Goal: Task Accomplishment & Management: Manage account settings

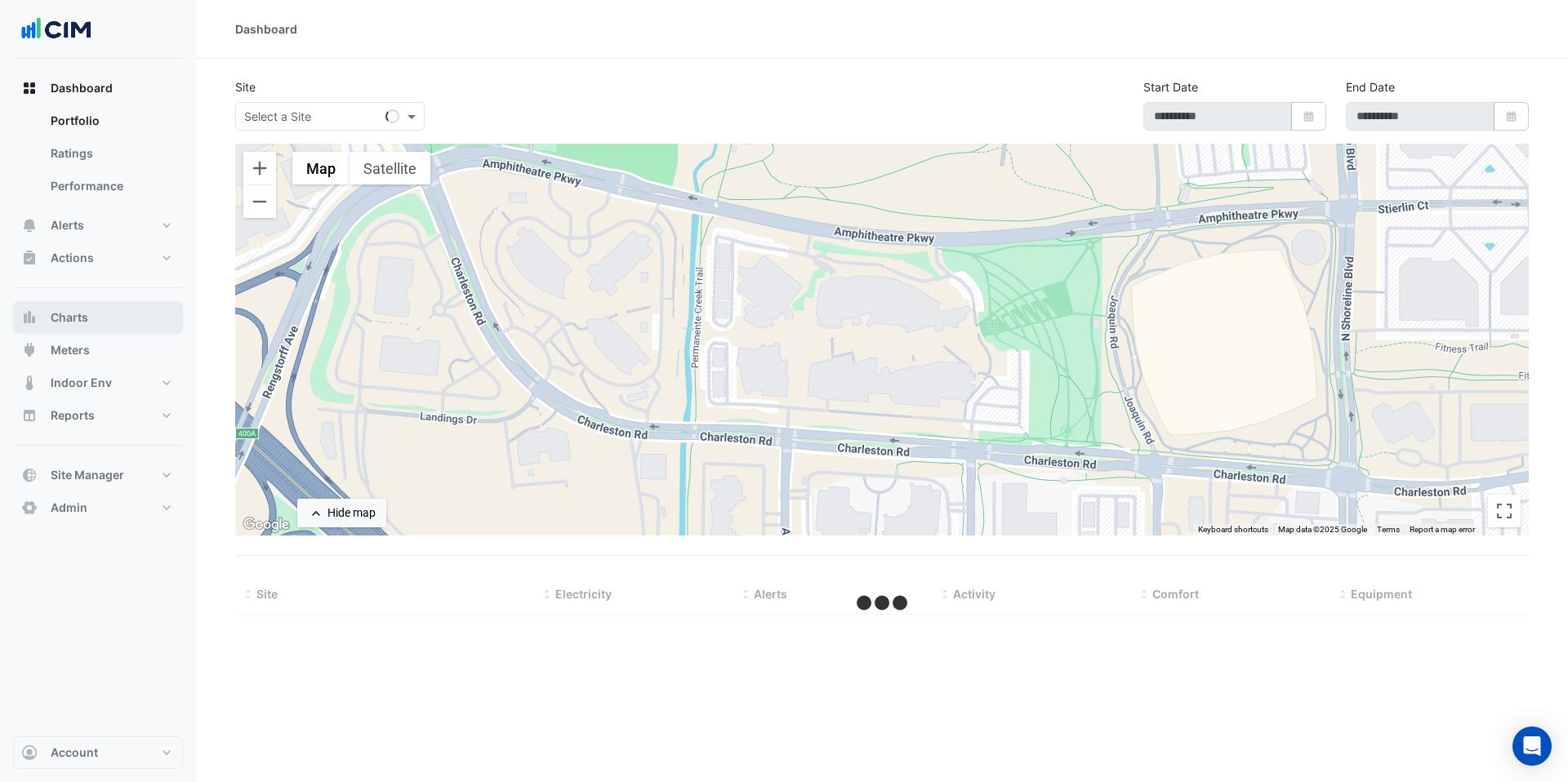
click at [108, 312] on button "Charts" at bounding box center [98, 317] width 170 height 33
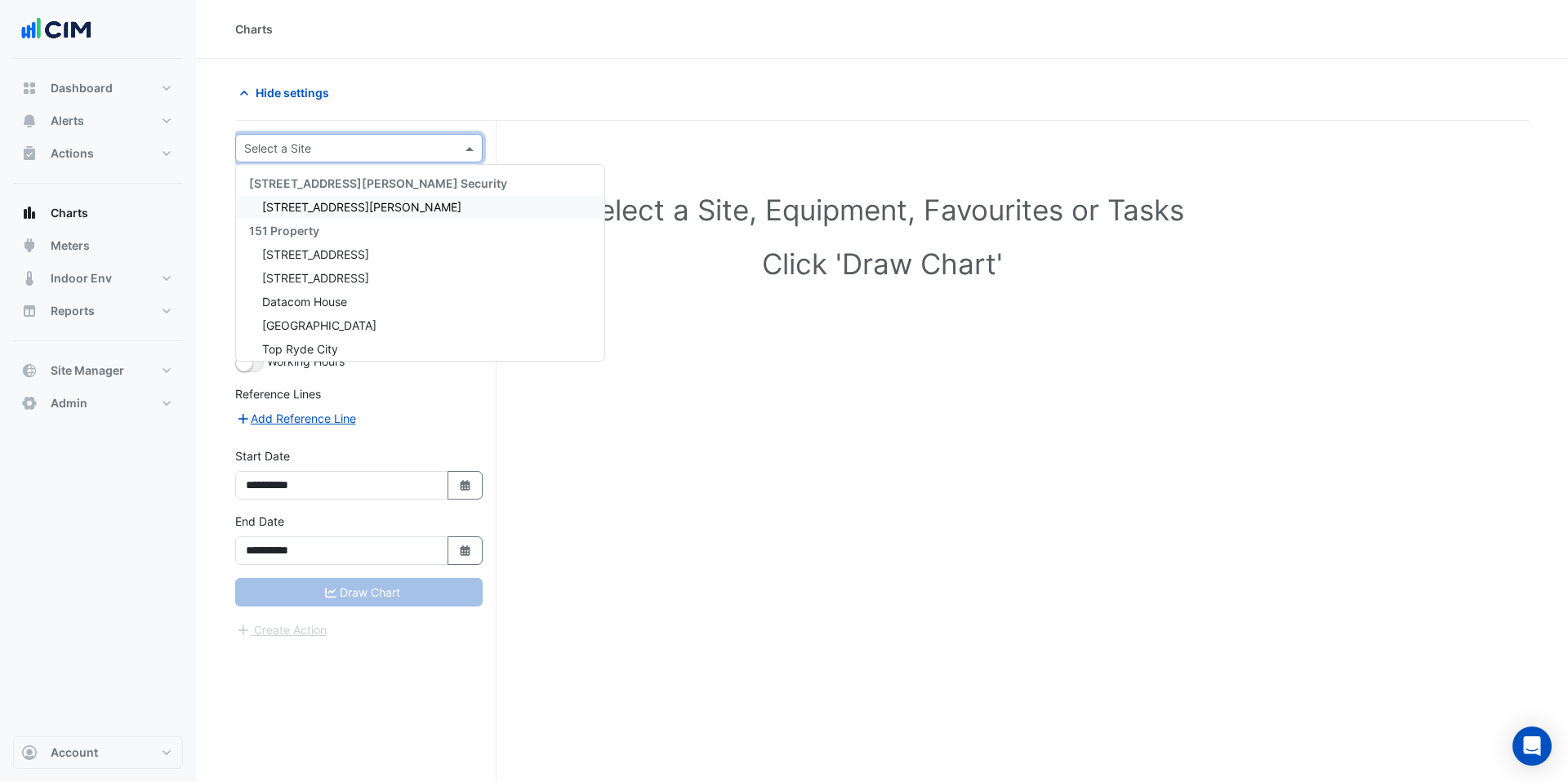
click at [293, 148] on input "text" at bounding box center [342, 149] width 197 height 17
type input "***"
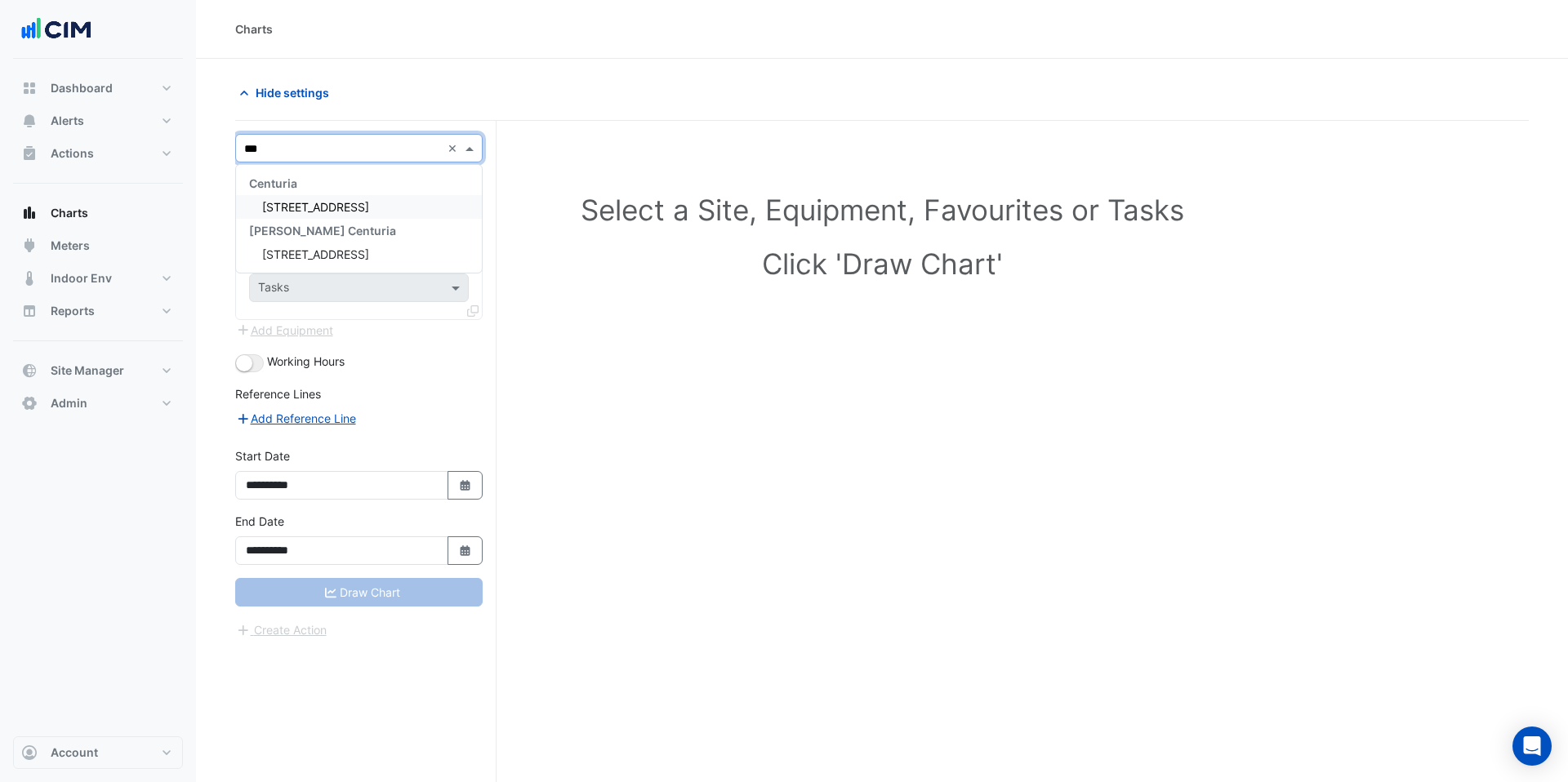
click at [311, 200] on span "[STREET_ADDRESS]" at bounding box center [316, 206] width 107 height 14
click at [315, 199] on input "text" at bounding box center [342, 198] width 169 height 17
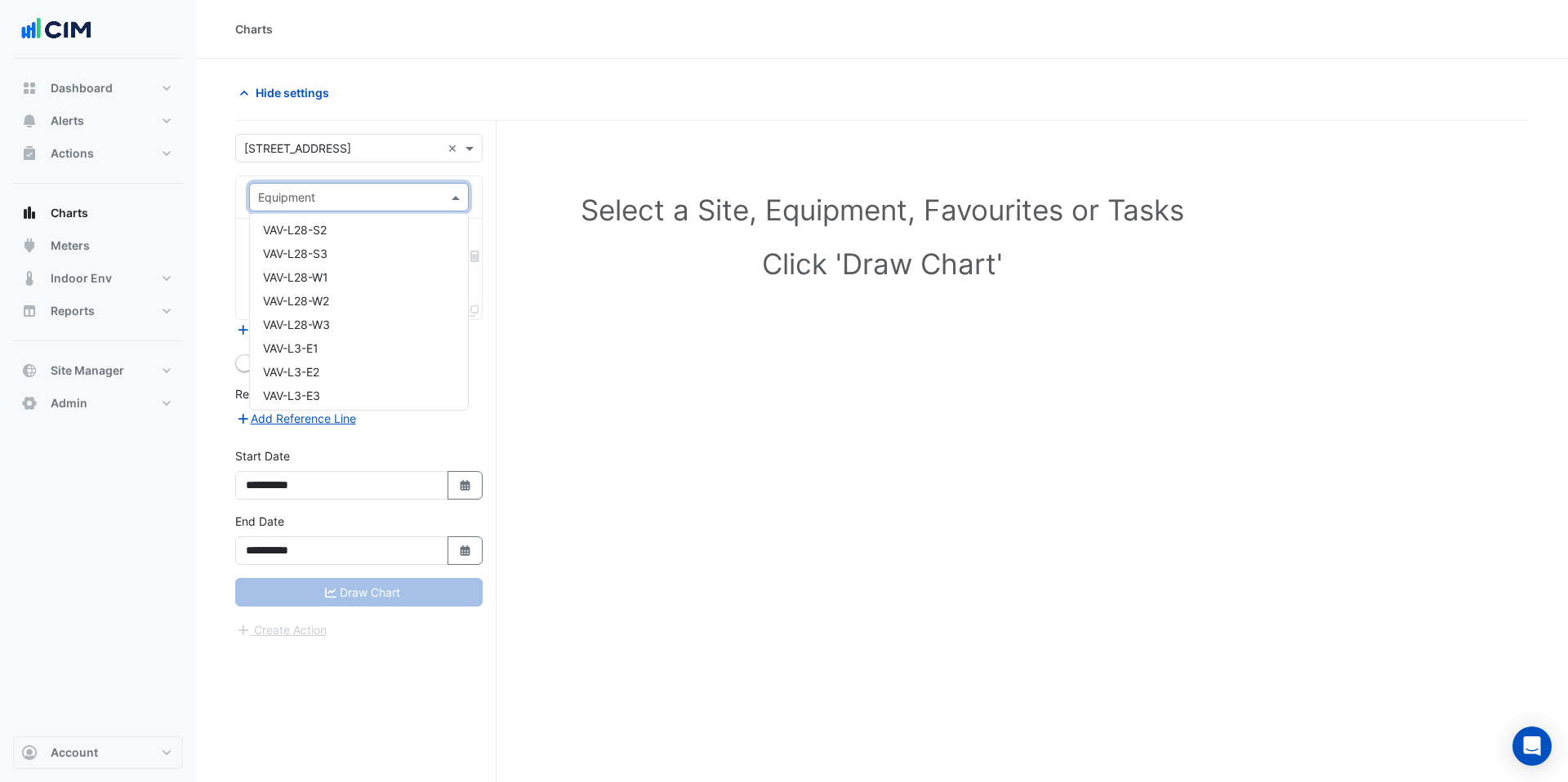
scroll to position [12927, 0]
click at [294, 241] on div "VAV-L28-I4" at bounding box center [359, 233] width 218 height 24
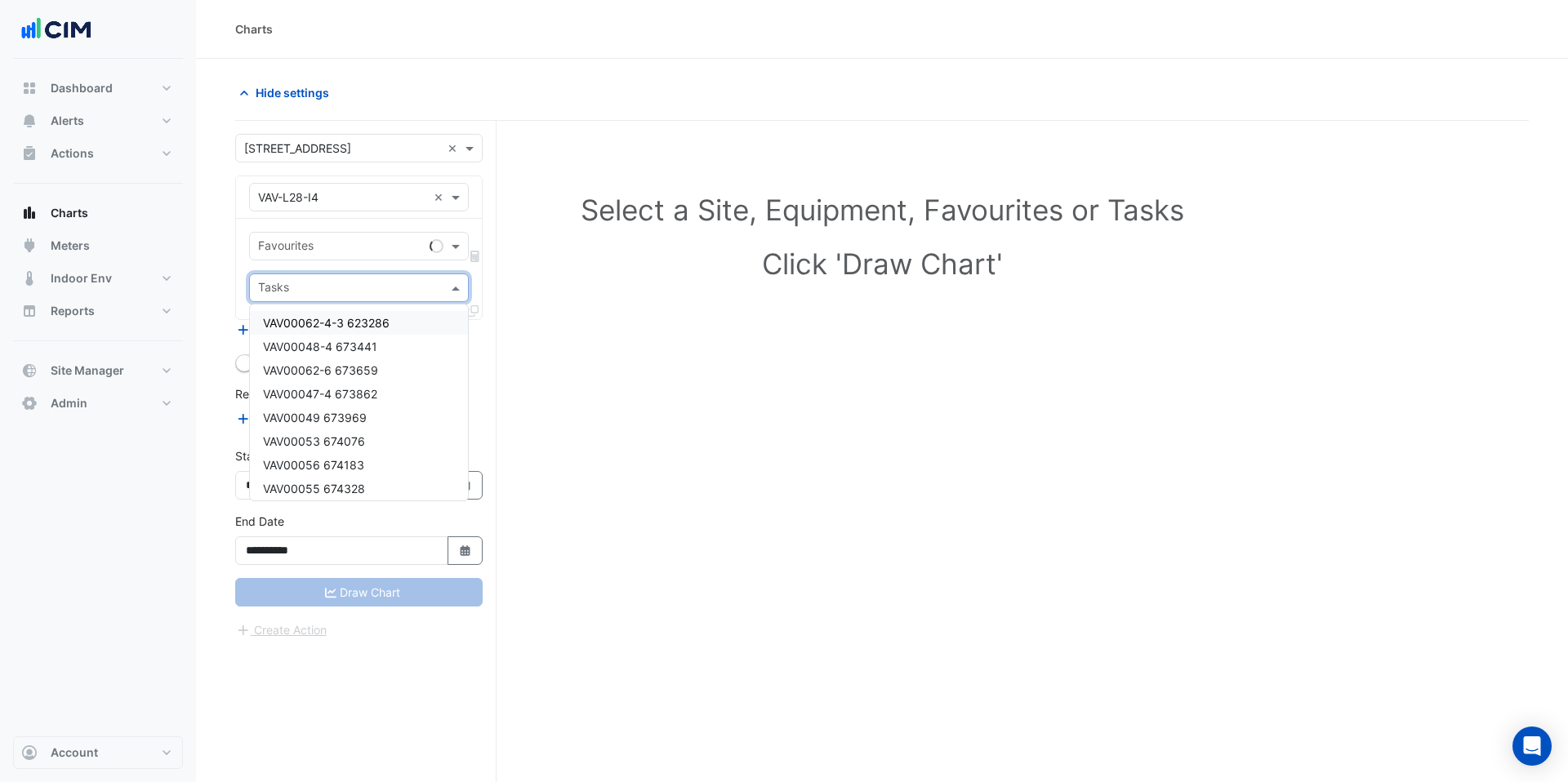
click at [305, 283] on input "text" at bounding box center [349, 290] width 183 height 17
click at [520, 397] on div "Select a Site, Equipment, Favourites or Tasks Click 'Draw Chart'" at bounding box center [882, 482] width 1294 height 724
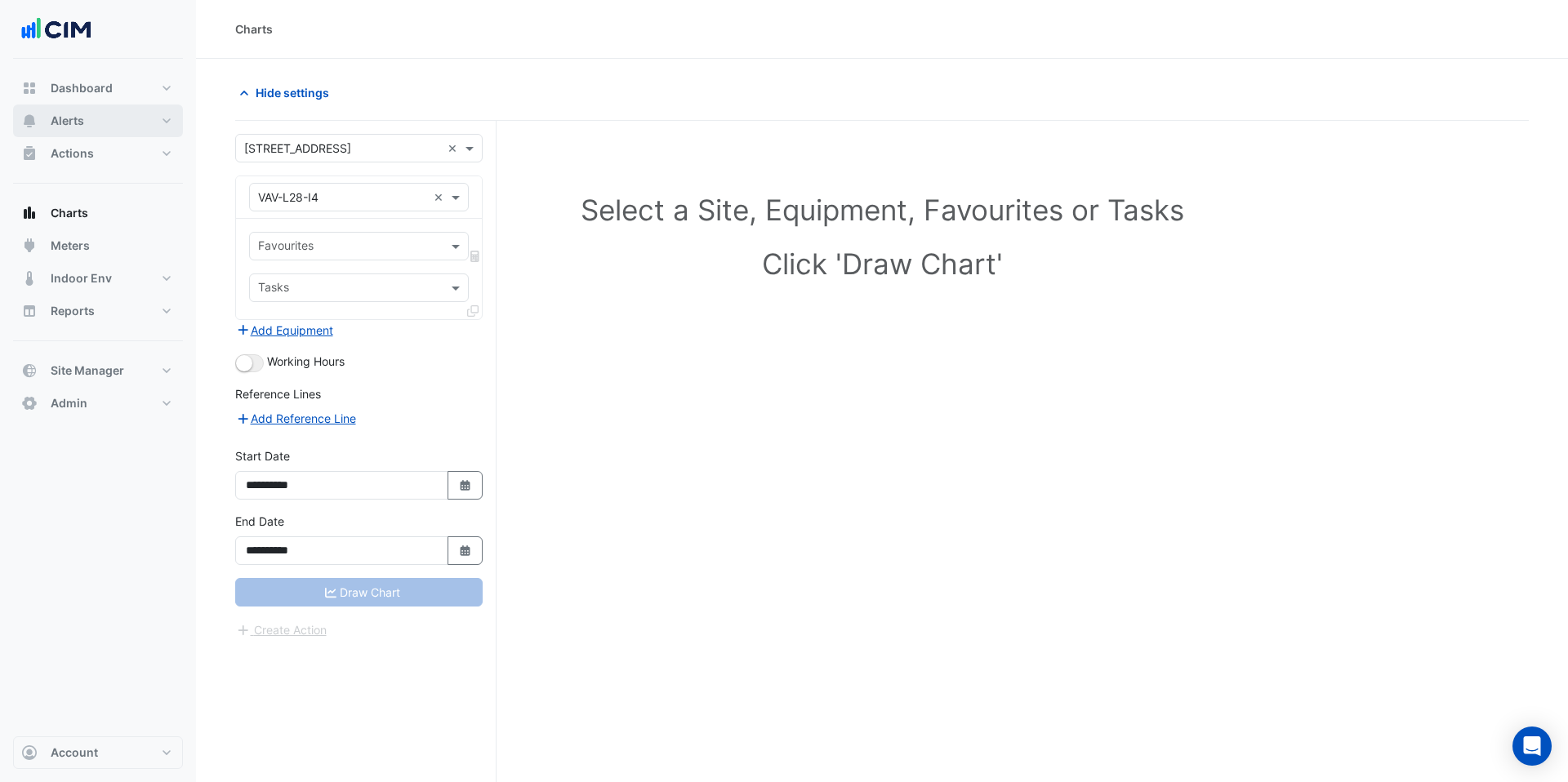
click at [128, 130] on button "Alerts" at bounding box center [98, 120] width 170 height 33
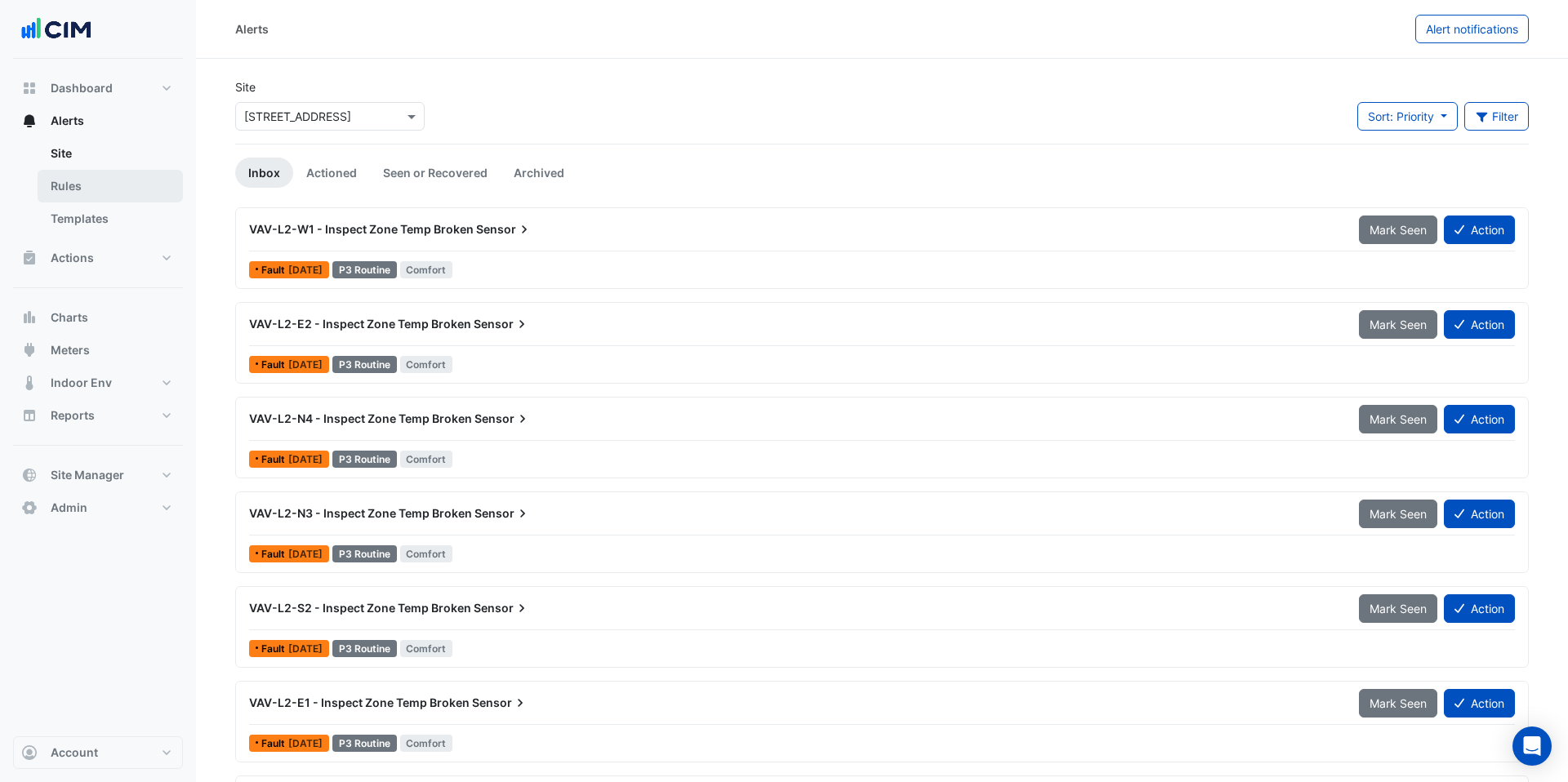
click at [120, 189] on link "Rules" at bounding box center [110, 186] width 145 height 33
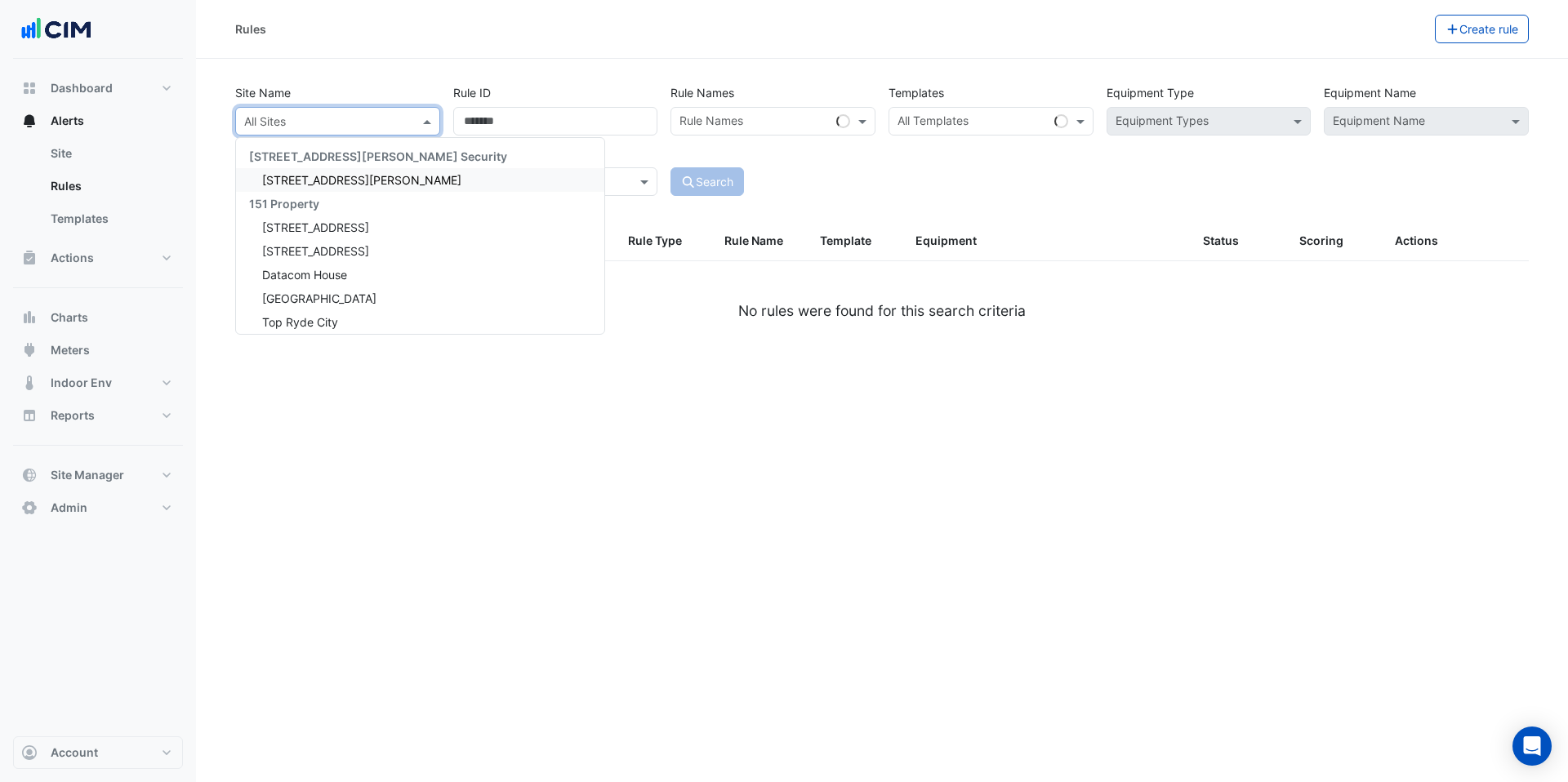
click at [338, 120] on input "text" at bounding box center [320, 122] width 154 height 17
type input "***"
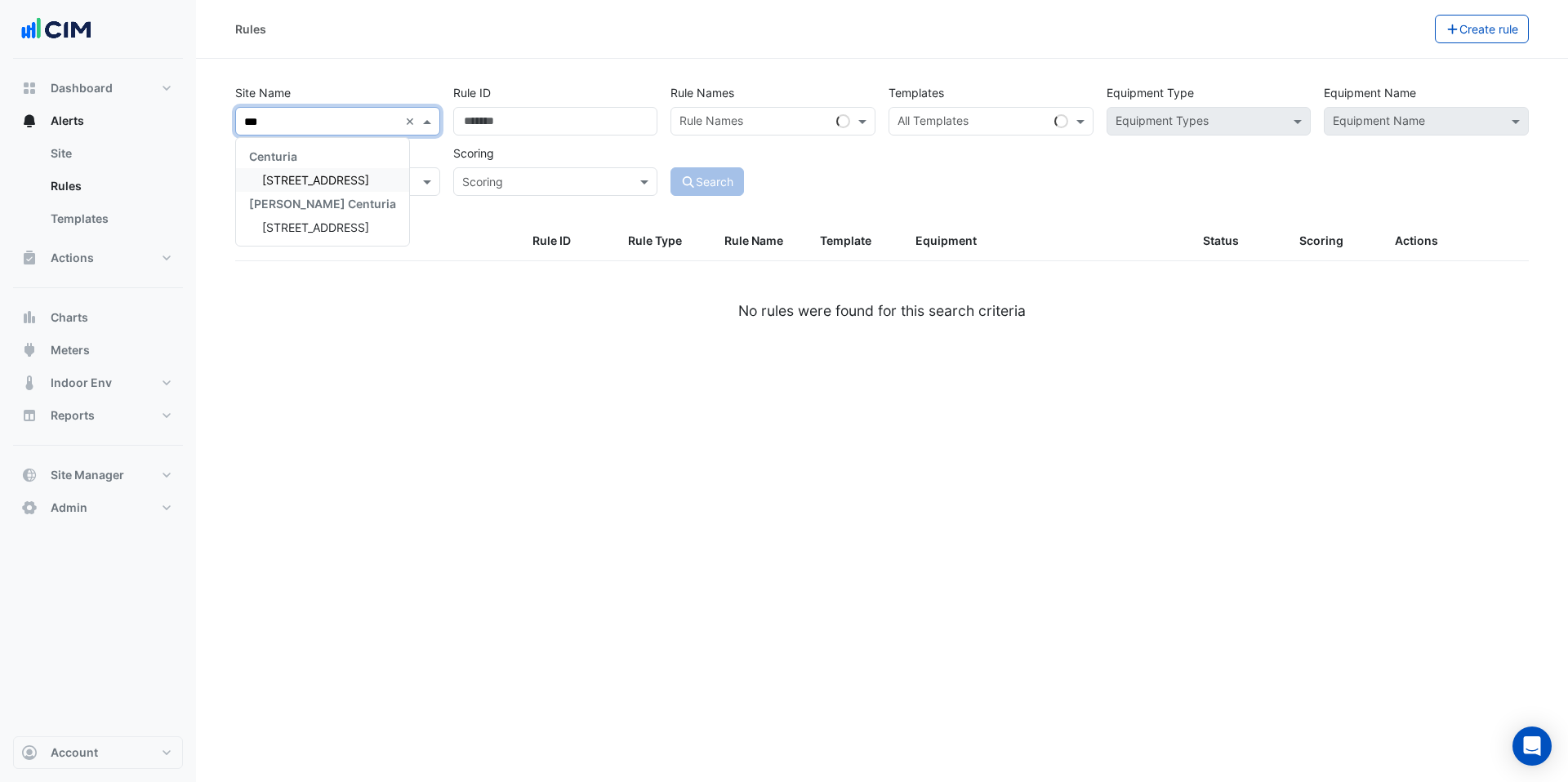
click at [296, 176] on span "[STREET_ADDRESS]" at bounding box center [316, 180] width 107 height 14
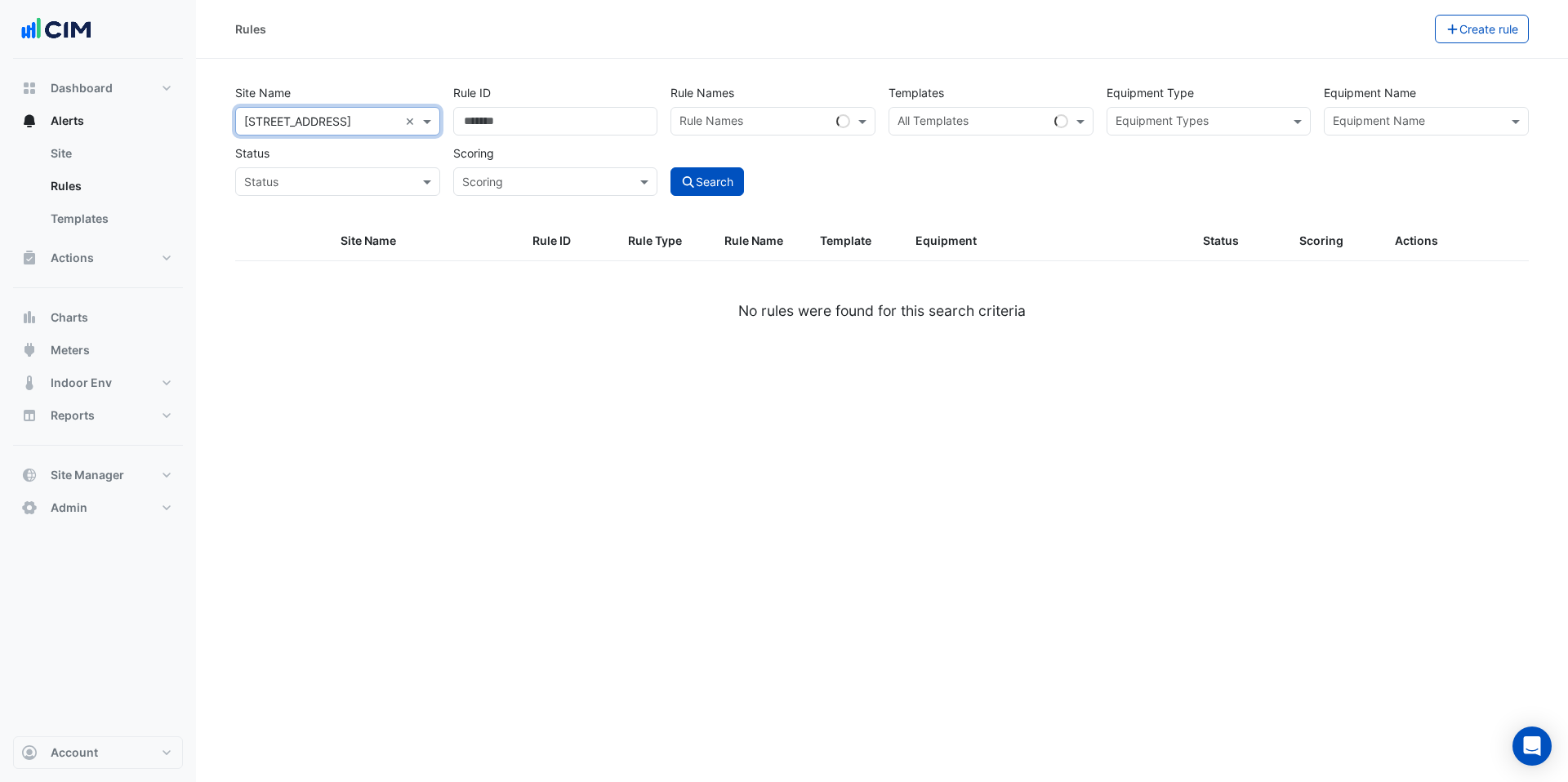
click at [1187, 120] on input "text" at bounding box center [1200, 123] width 168 height 17
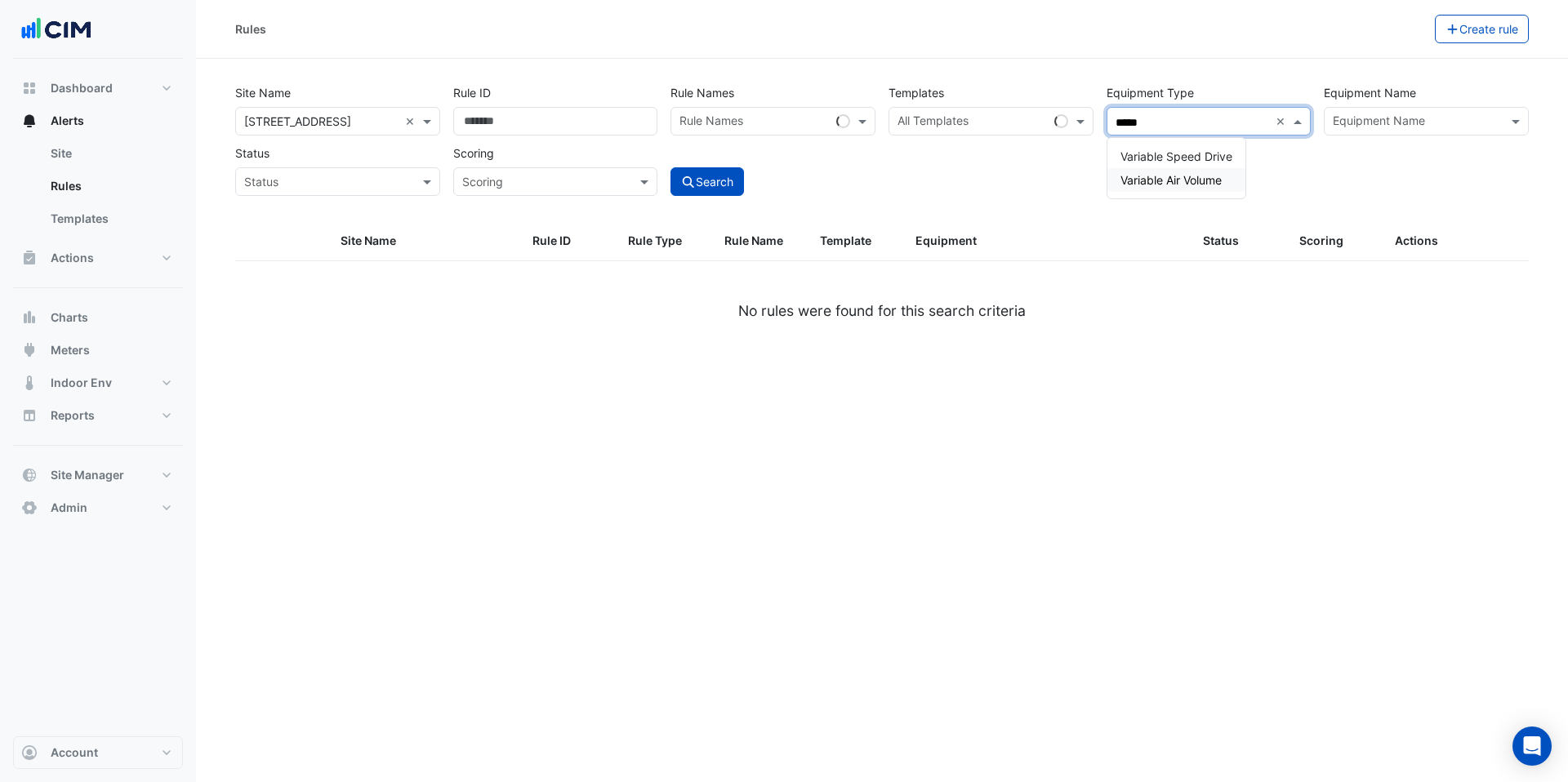
click at [1185, 188] on div "Variable Air Volume" at bounding box center [1176, 180] width 138 height 24
type input "*****"
click at [931, 181] on div "Site Name × [STREET_ADDRESS] × Rule ID Rule Names Rule Names Templates All Temp…" at bounding box center [882, 136] width 1307 height 120
click at [721, 185] on button "Search" at bounding box center [707, 182] width 74 height 29
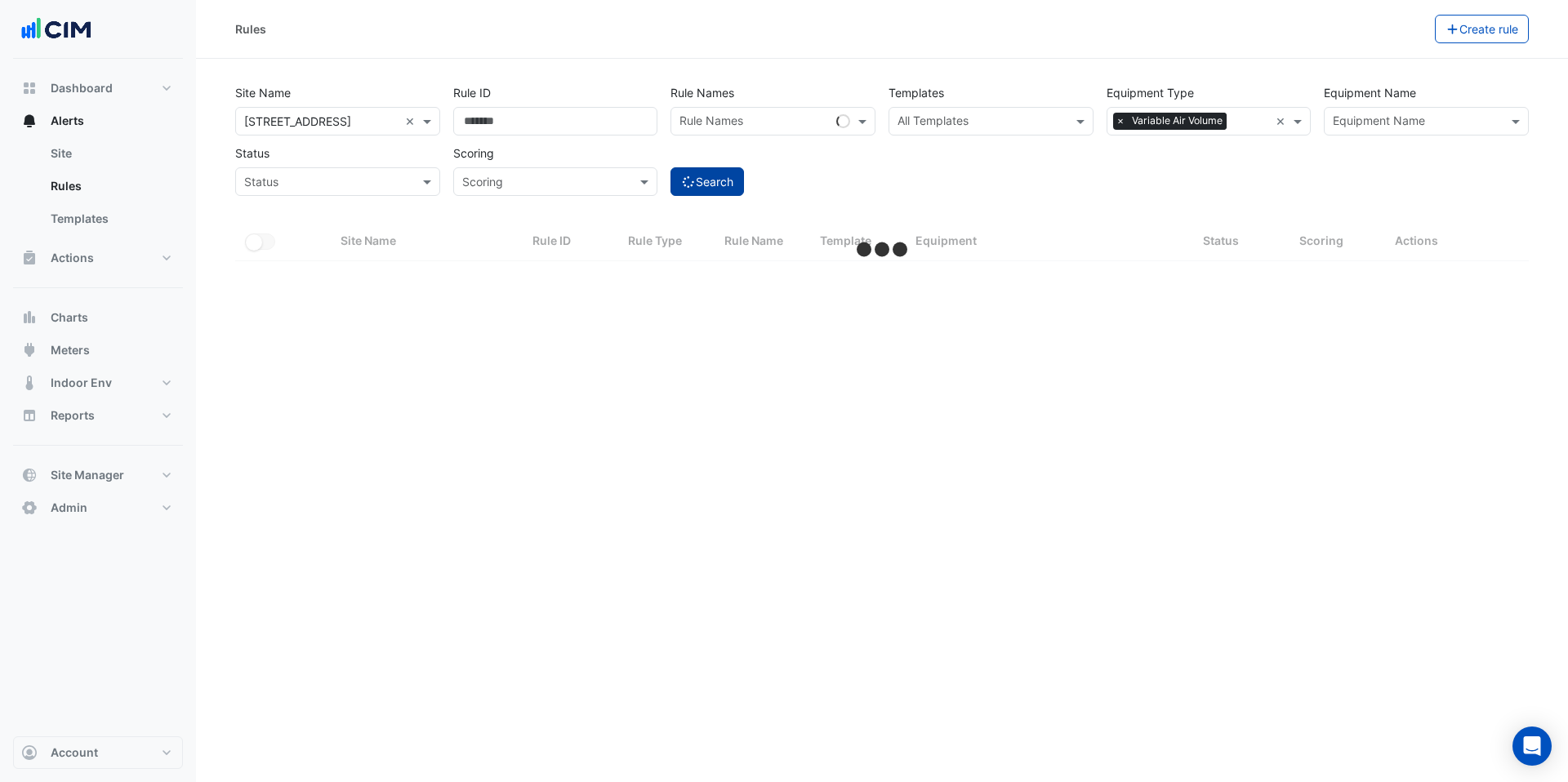
select select "***"
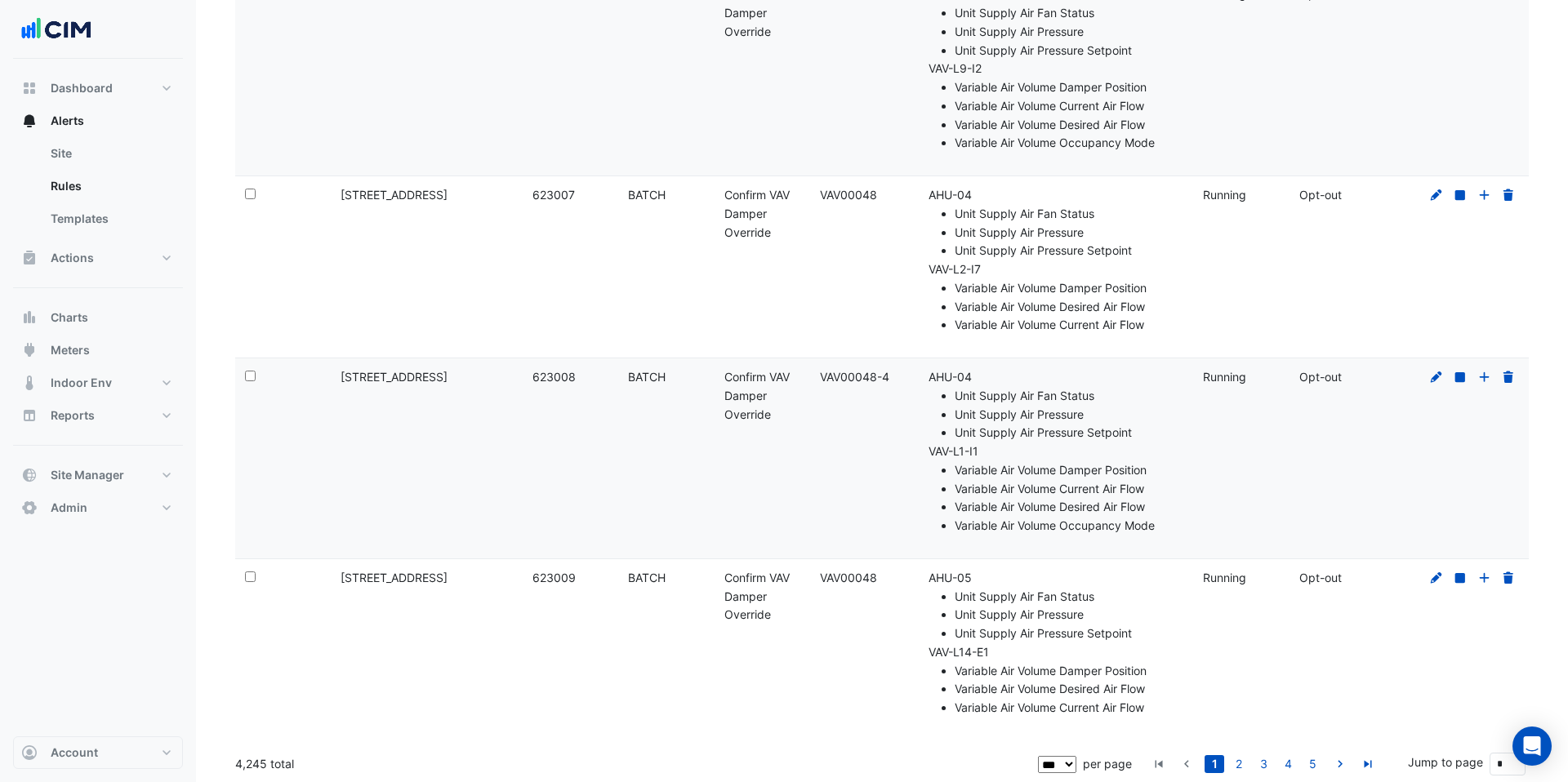
scroll to position [19438, 0]
drag, startPoint x: 315, startPoint y: 762, endPoint x: 223, endPoint y: 761, distance: 92.0
click at [1242, 766] on link "2" at bounding box center [1238, 763] width 19 height 18
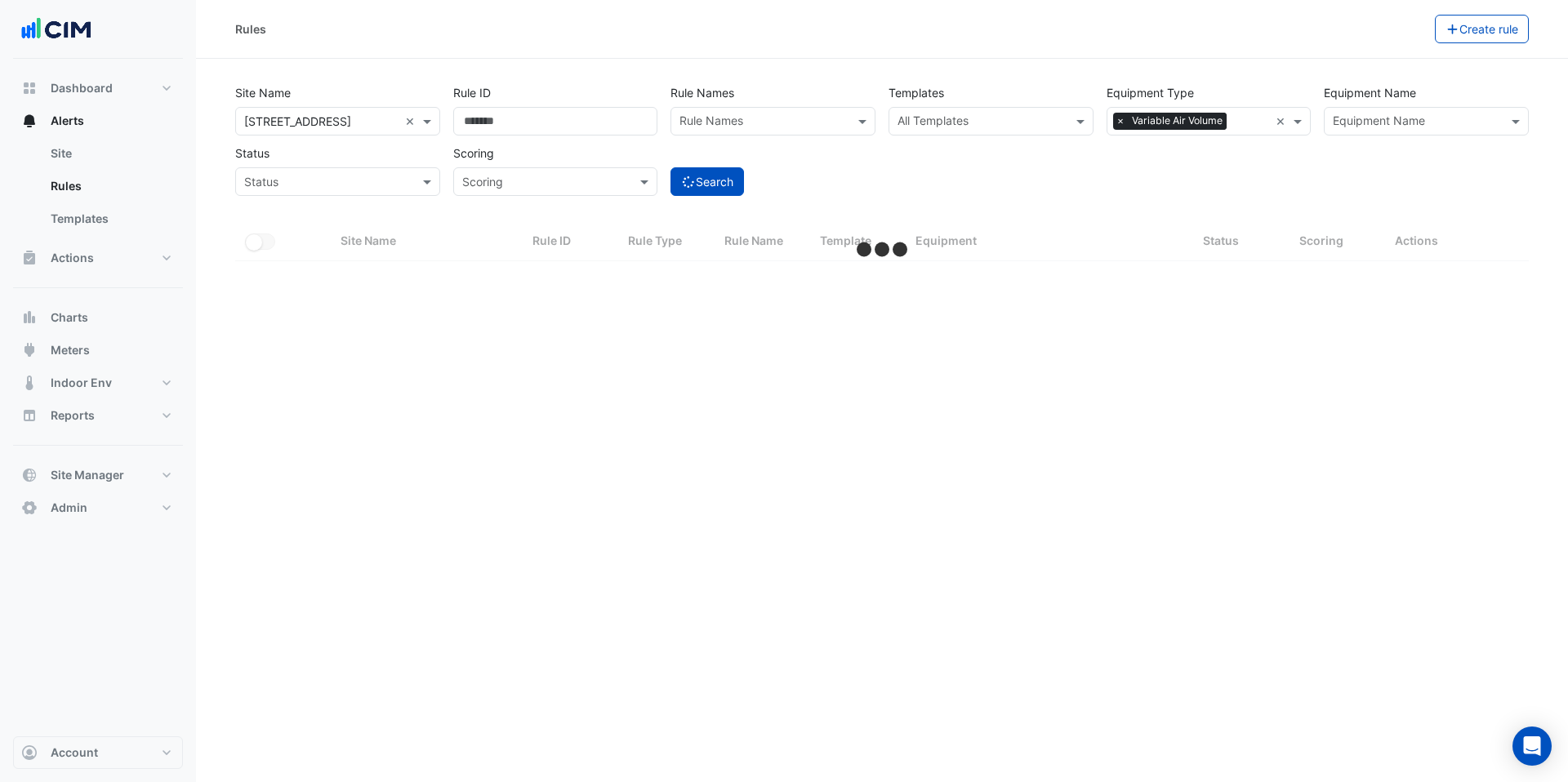
scroll to position [0, 0]
select select "***"
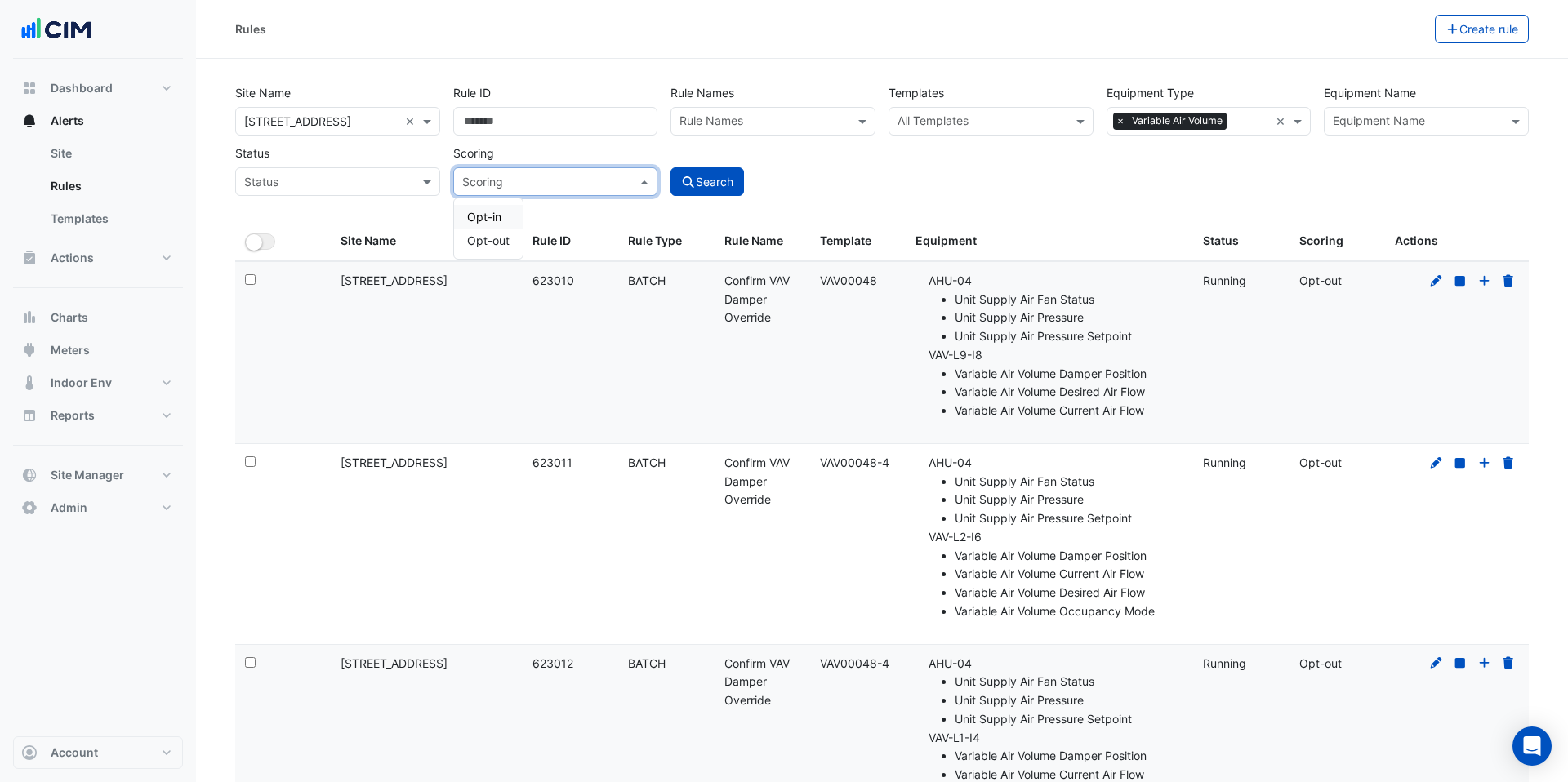
click at [529, 186] on input "text" at bounding box center [538, 183] width 154 height 17
click at [495, 241] on span "Opt-out" at bounding box center [489, 240] width 42 height 14
click at [726, 182] on button "Search" at bounding box center [707, 182] width 74 height 29
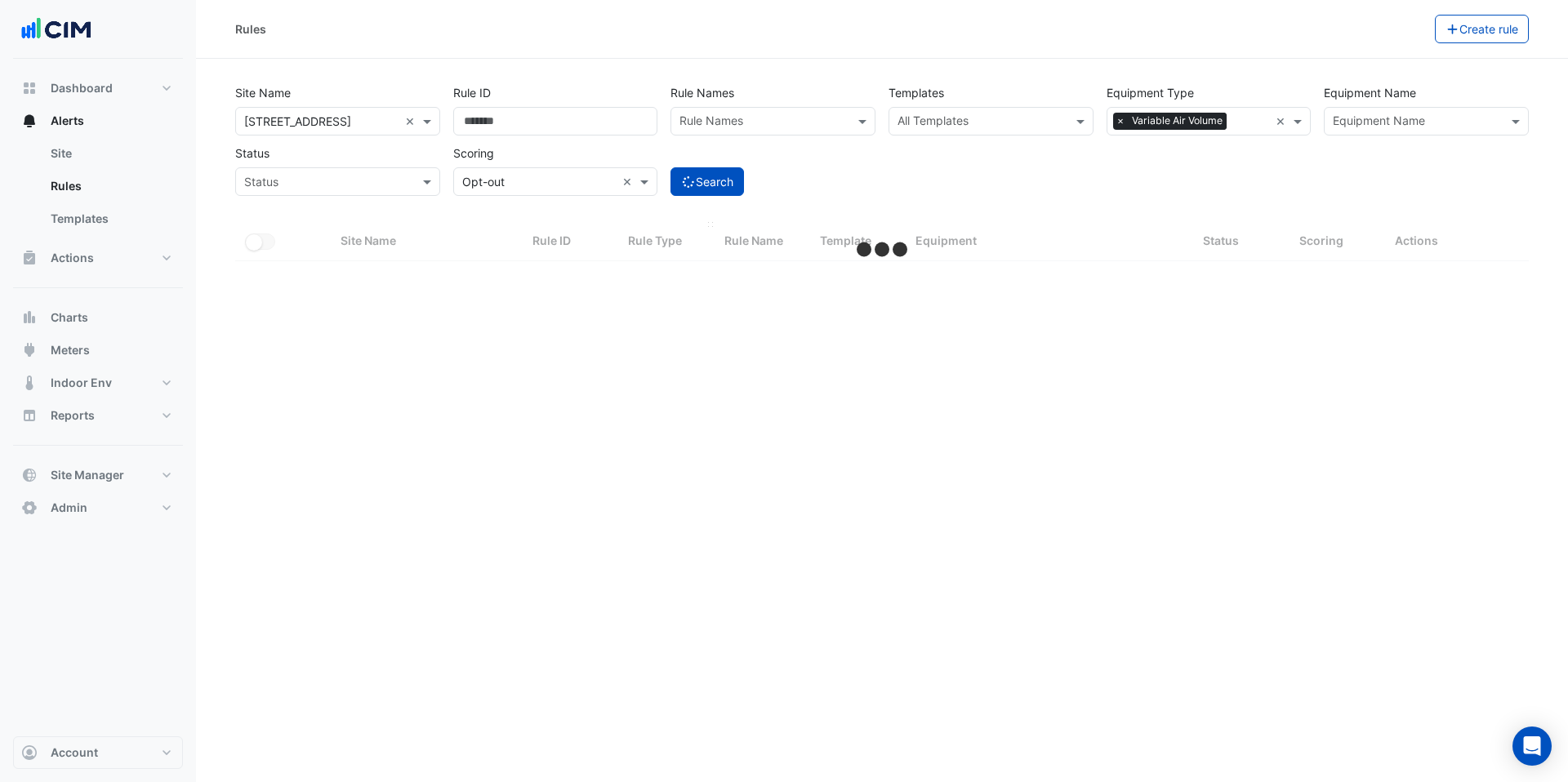
select select "***"
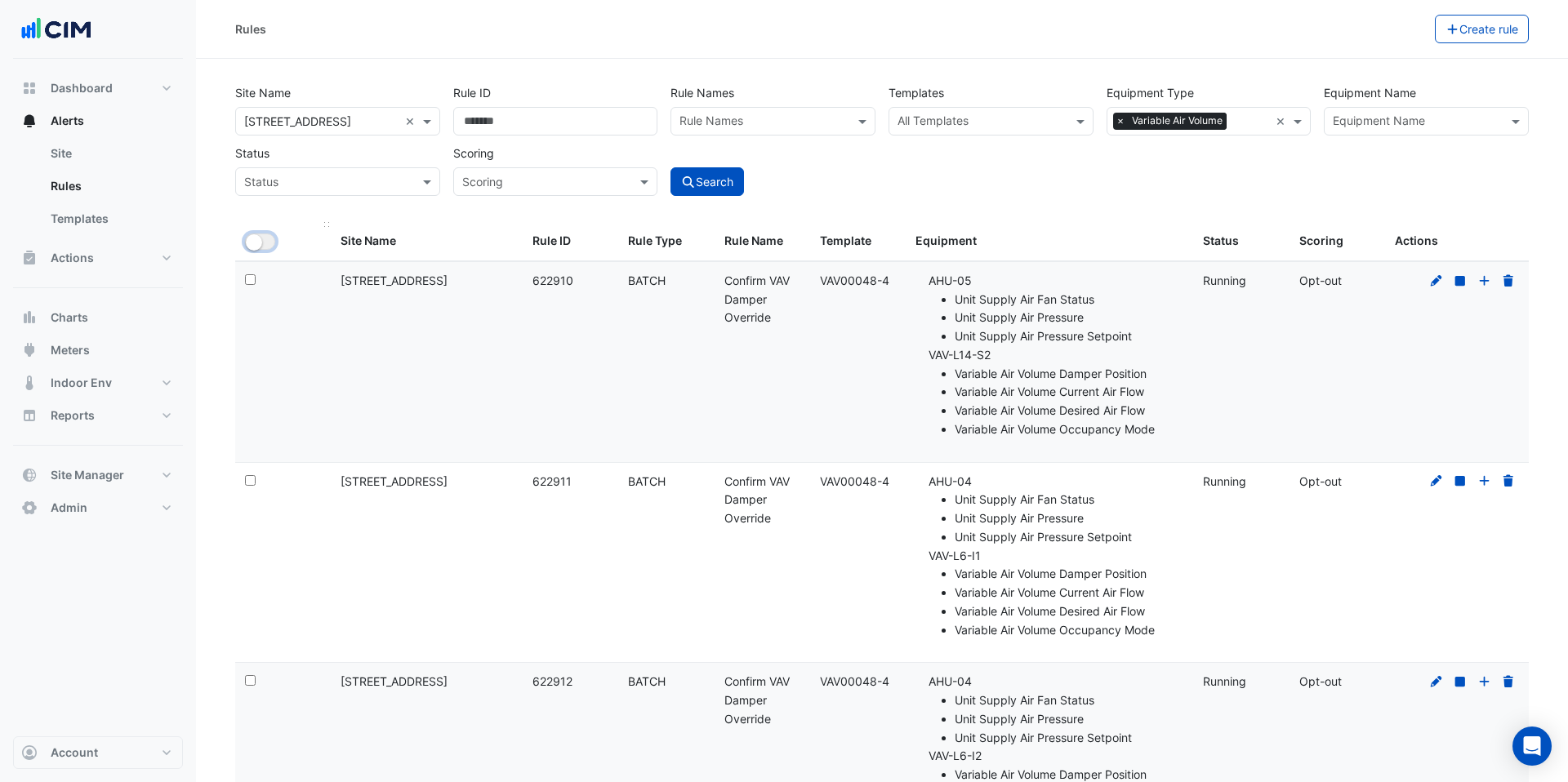
click at [253, 249] on small "button" at bounding box center [253, 242] width 16 height 16
click at [1389, 23] on button "Bulk Actions" at bounding box center [1383, 29] width 97 height 29
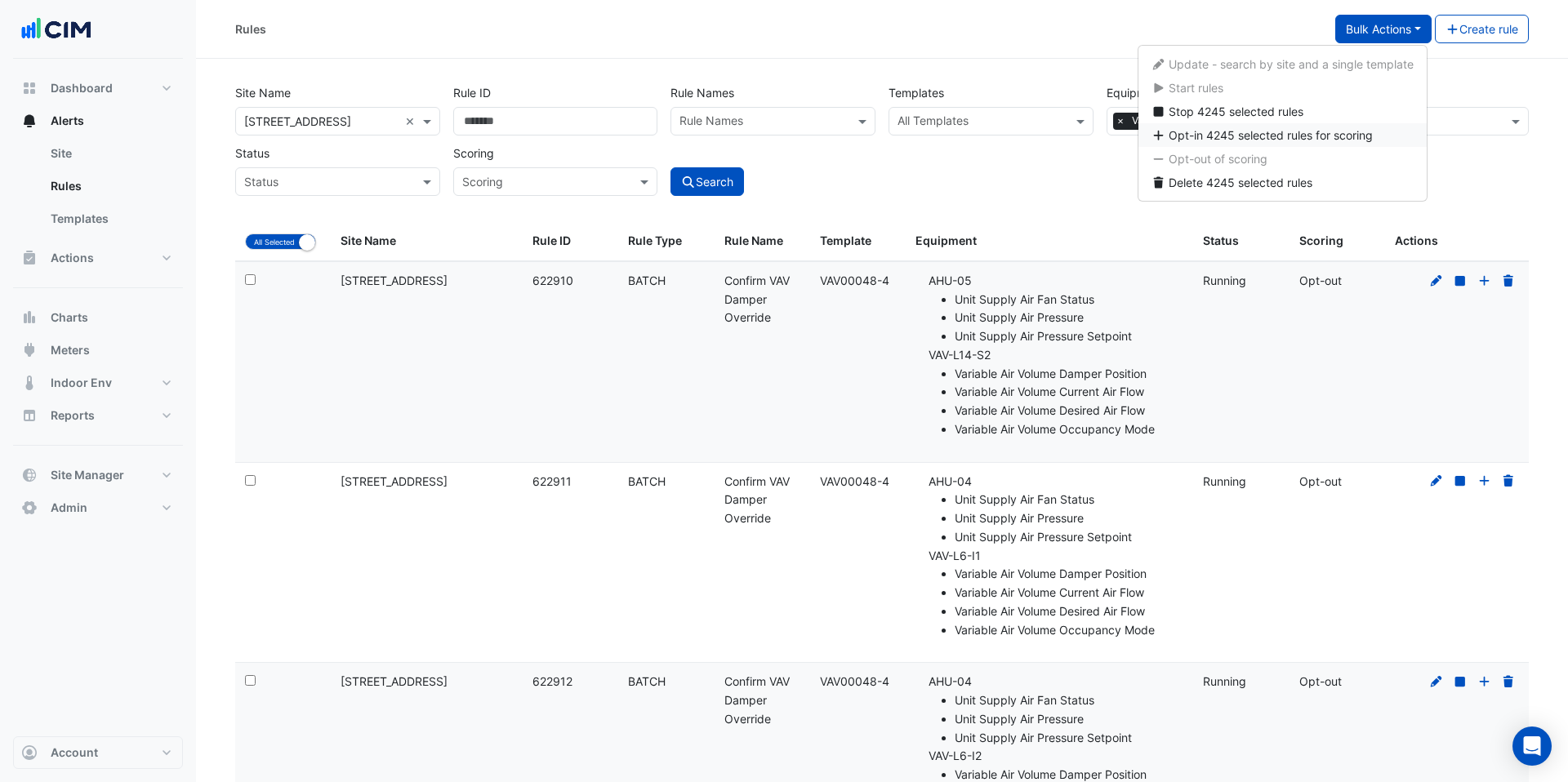
click at [1336, 131] on span "Opt-in 4245 selected rules for scoring" at bounding box center [1271, 135] width 205 height 14
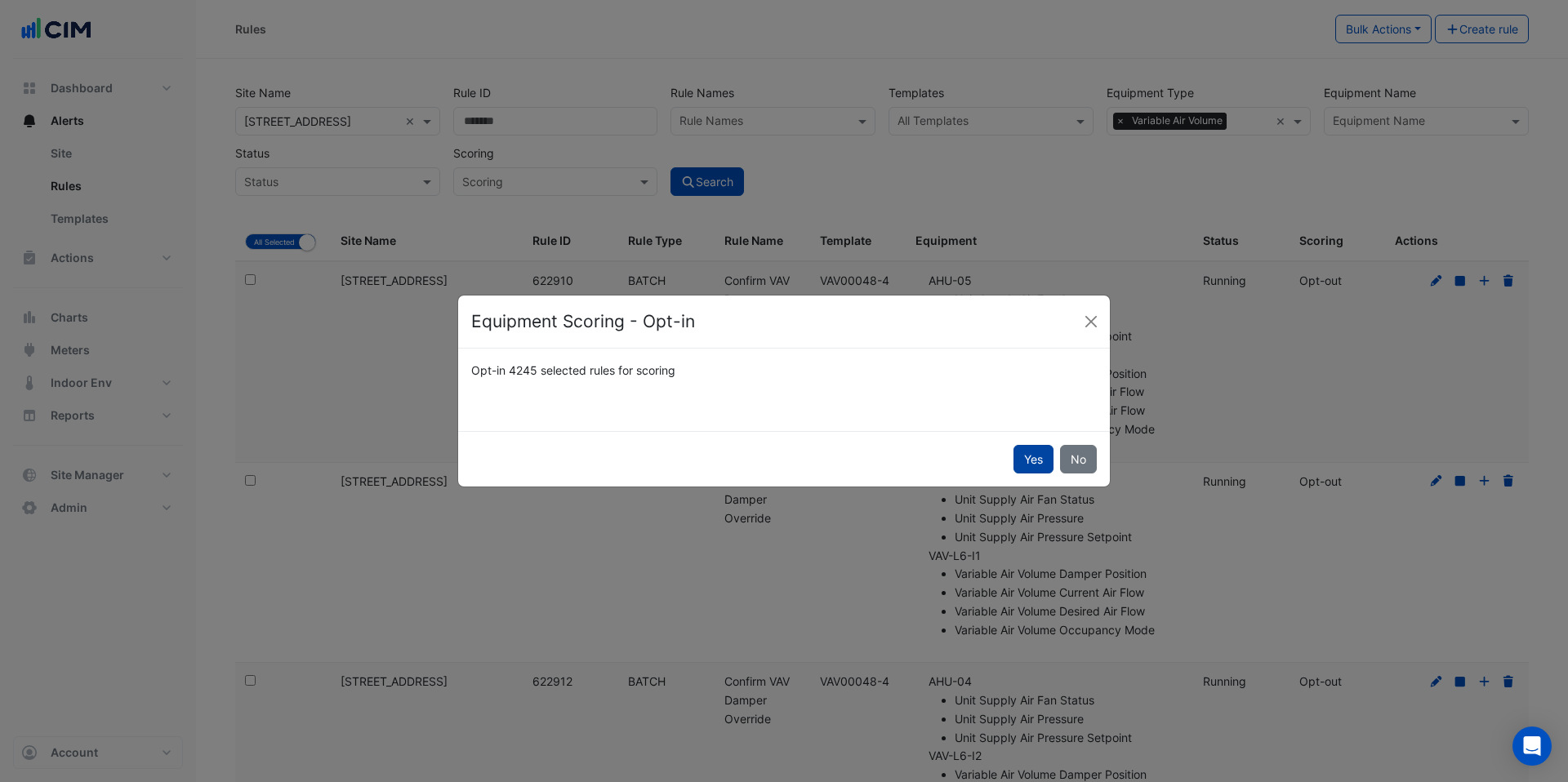
click at [1033, 458] on button "Yes" at bounding box center [1034, 459] width 40 height 29
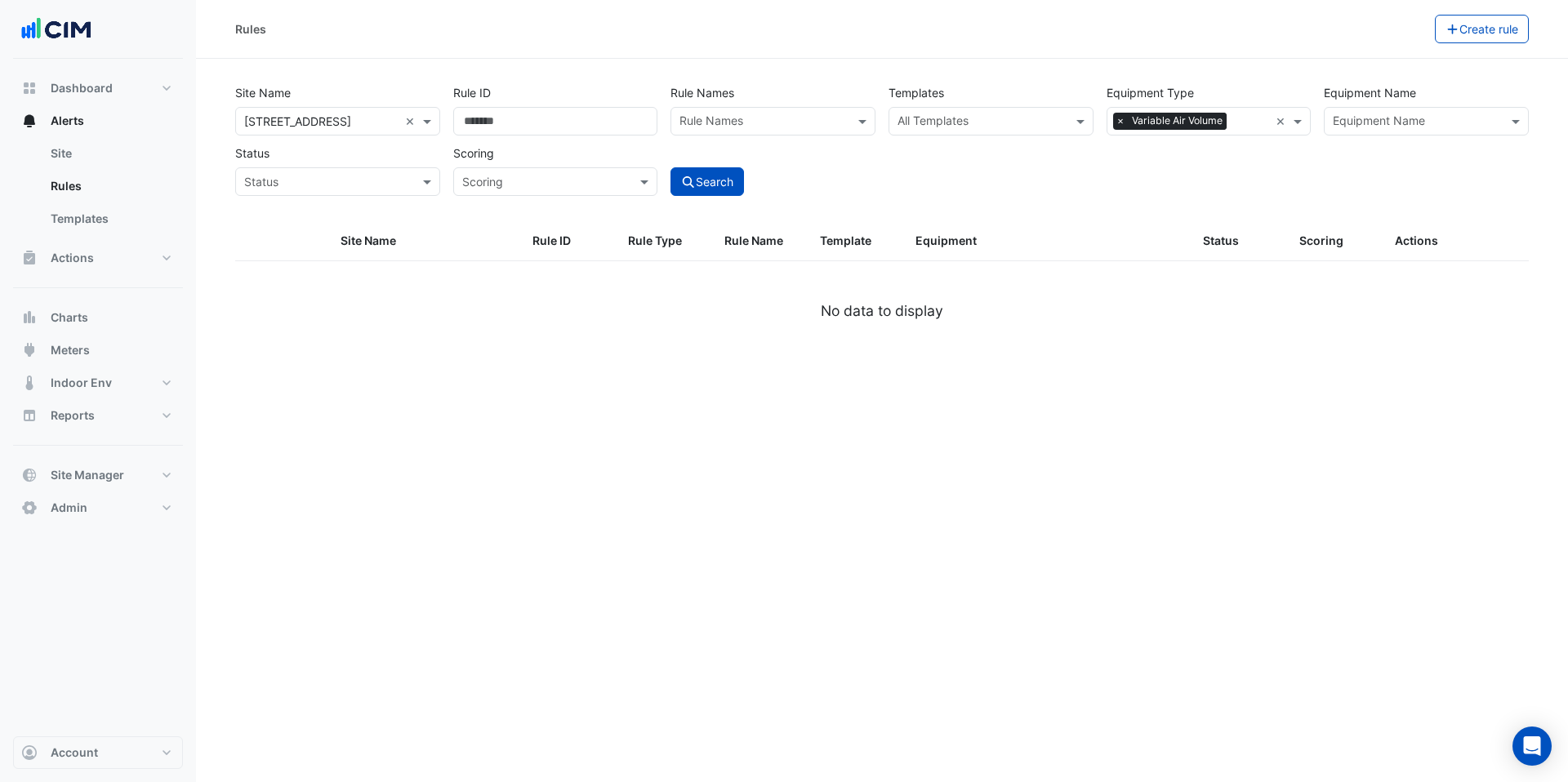
click at [1033, 458] on div "Rules Create rule Site Name × [STREET_ADDRESS] × Rule ID Rule Names Rule Names …" at bounding box center [882, 391] width 1372 height 782
